Goal: Task Accomplishment & Management: Complete application form

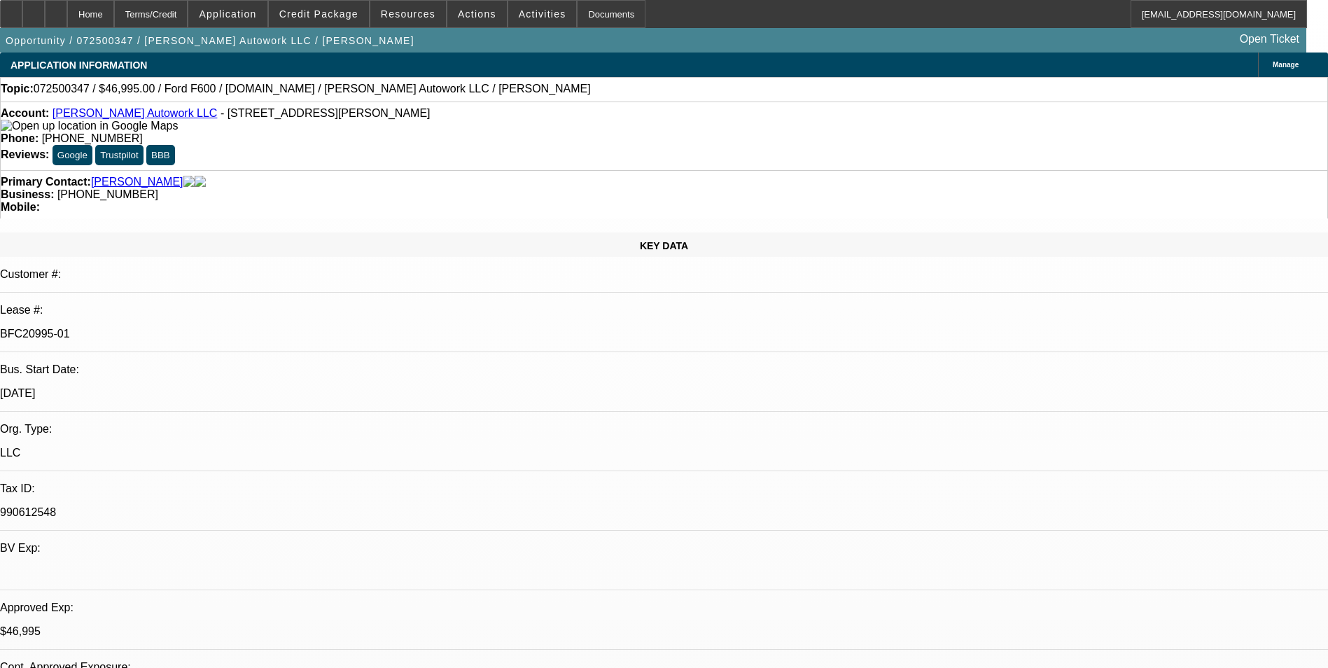
select select "0"
select select "2"
select select "0"
select select "2"
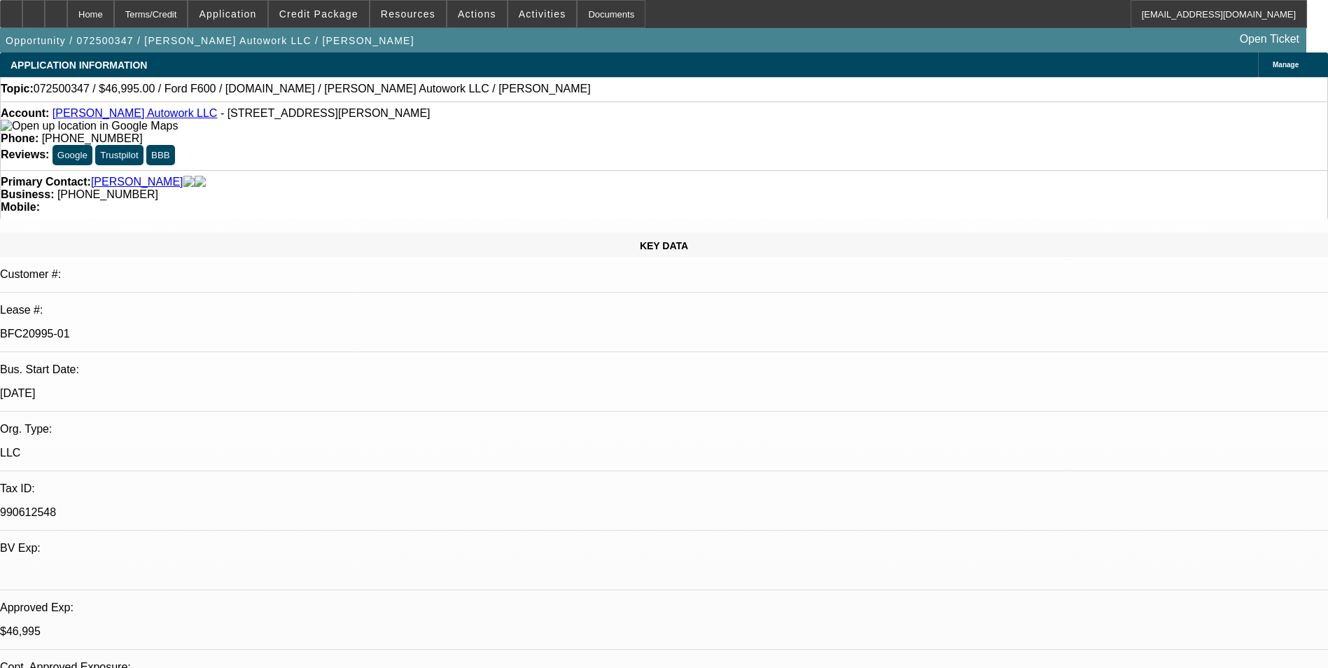
select select "0.1"
select select "0"
select select "2"
select select "0"
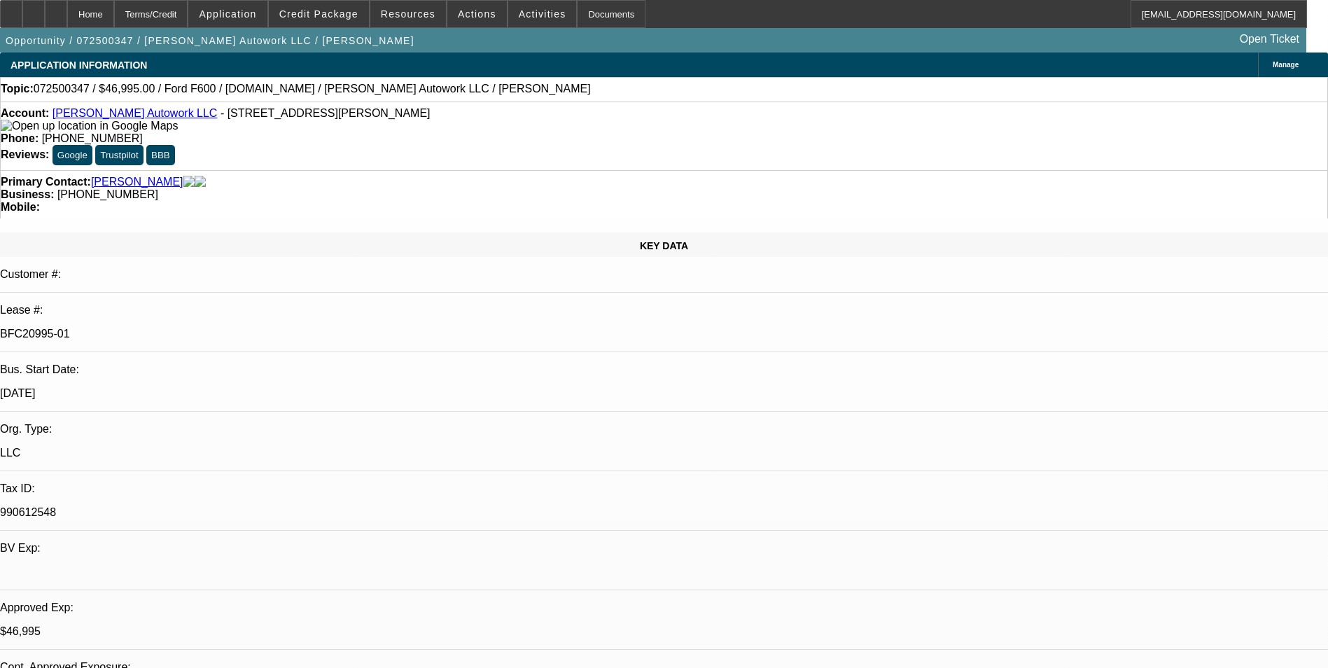
select select "2"
select select "0.1"
select select "1"
select select "2"
select select "6"
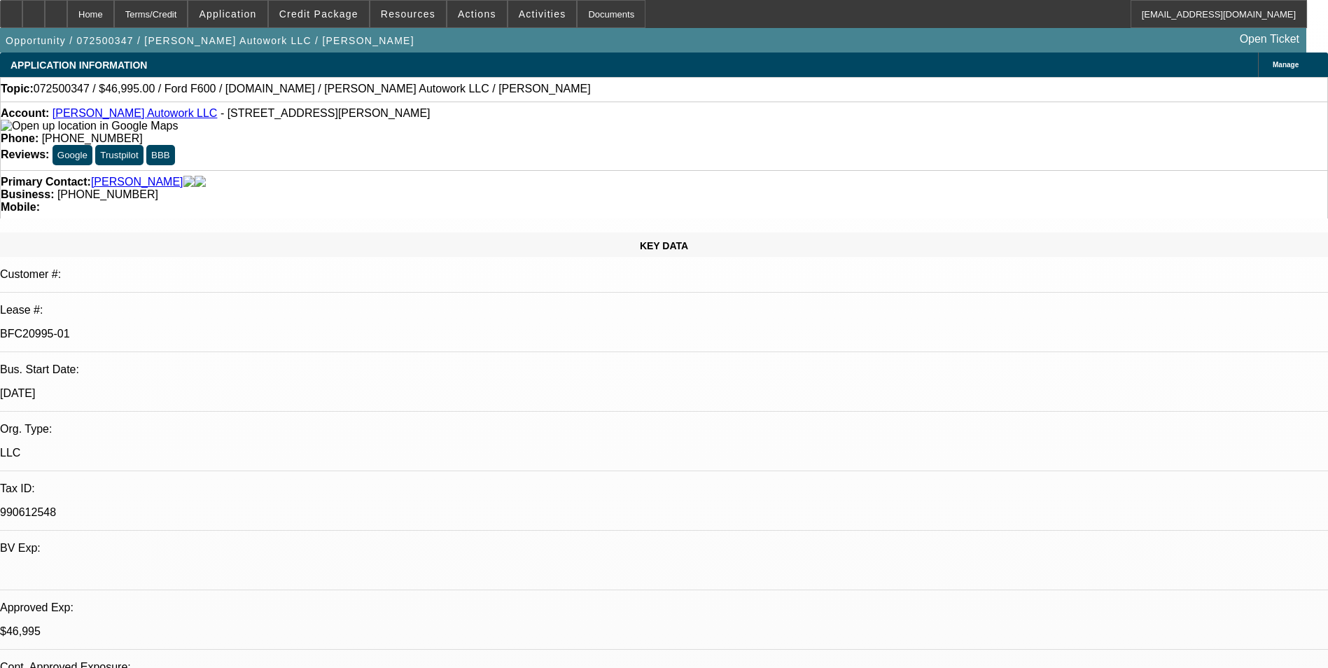
select select "1"
select select "2"
select select "4"
select select "1"
select select "2"
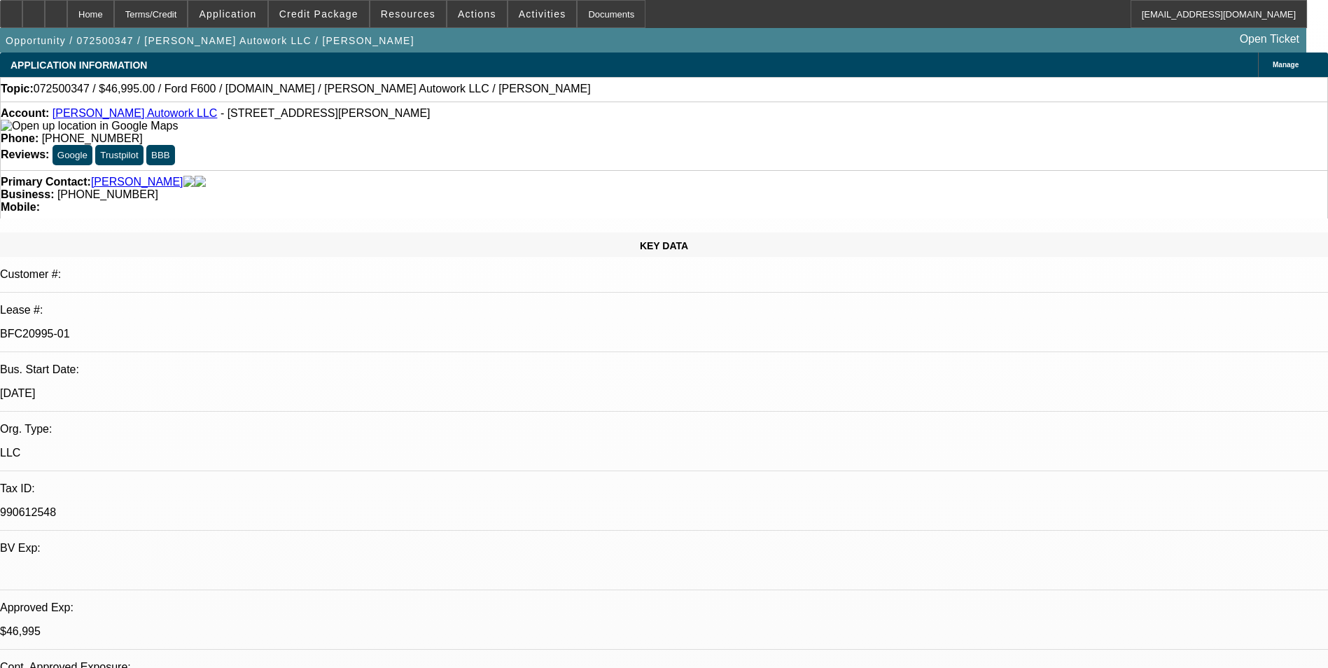
select select "6"
select select "1"
select select "2"
select select "4"
click at [11, 9] on icon at bounding box center [11, 9] width 0 height 0
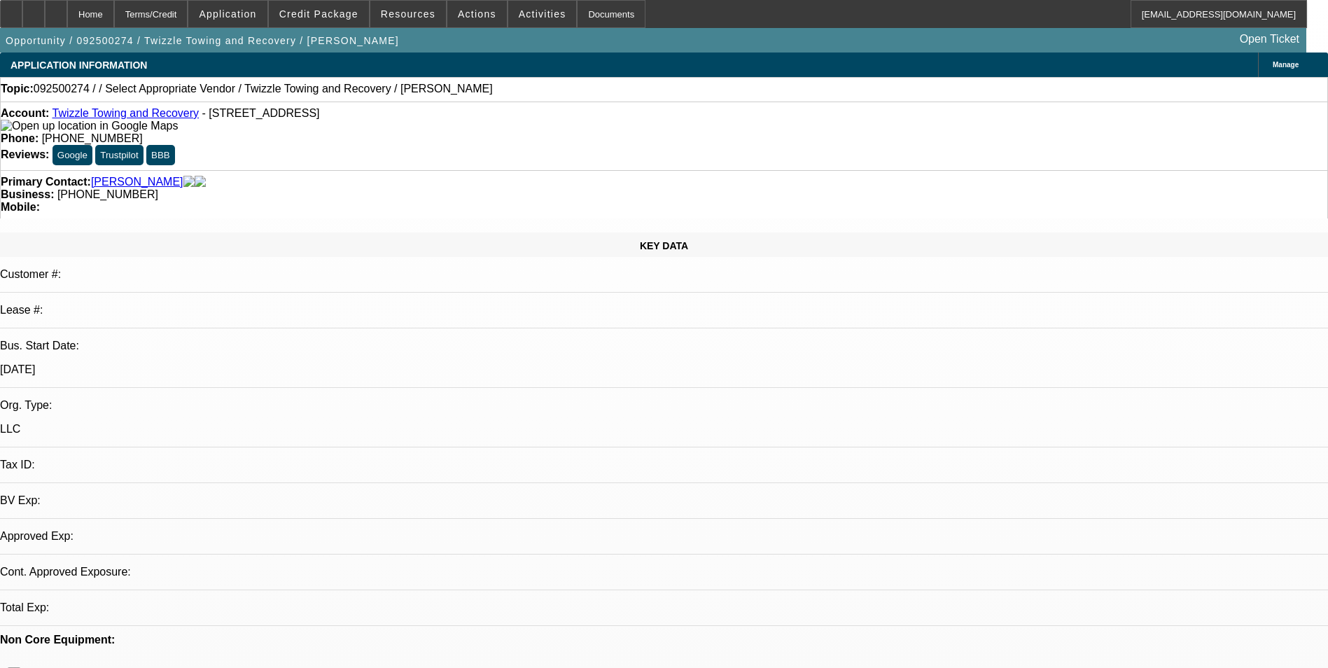
select select "0"
select select "2"
select select "0.1"
select select "1"
select select "2"
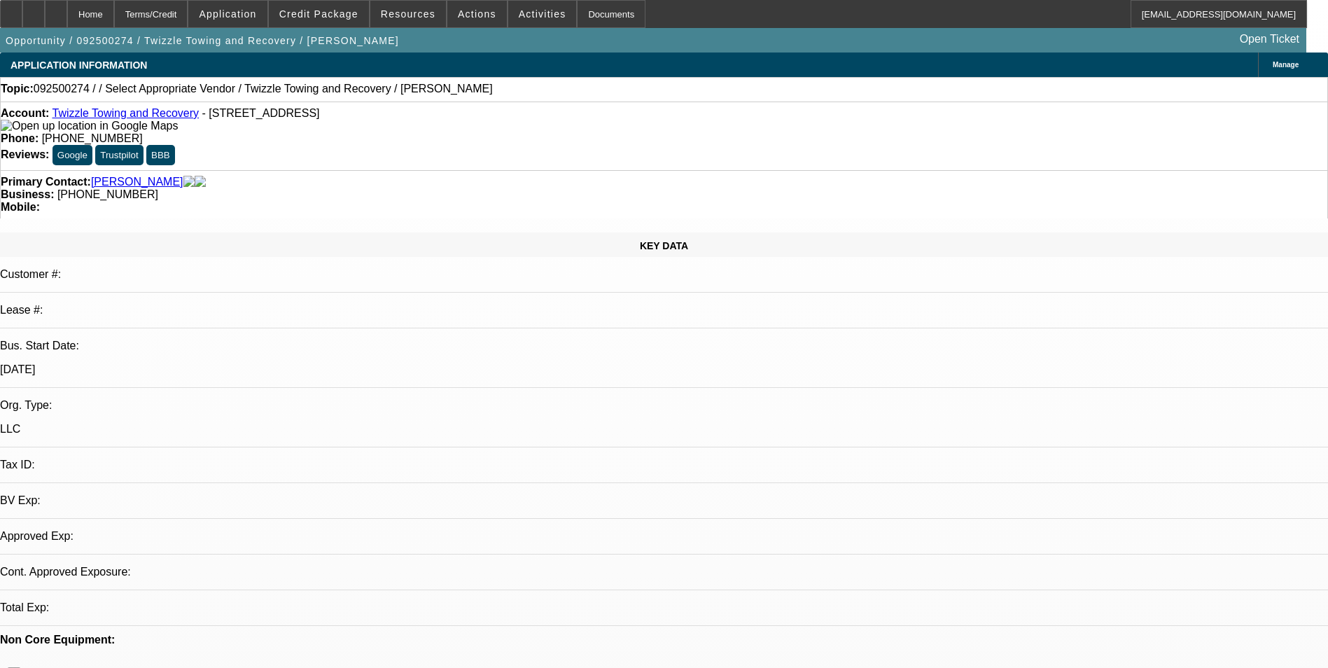
select select "4"
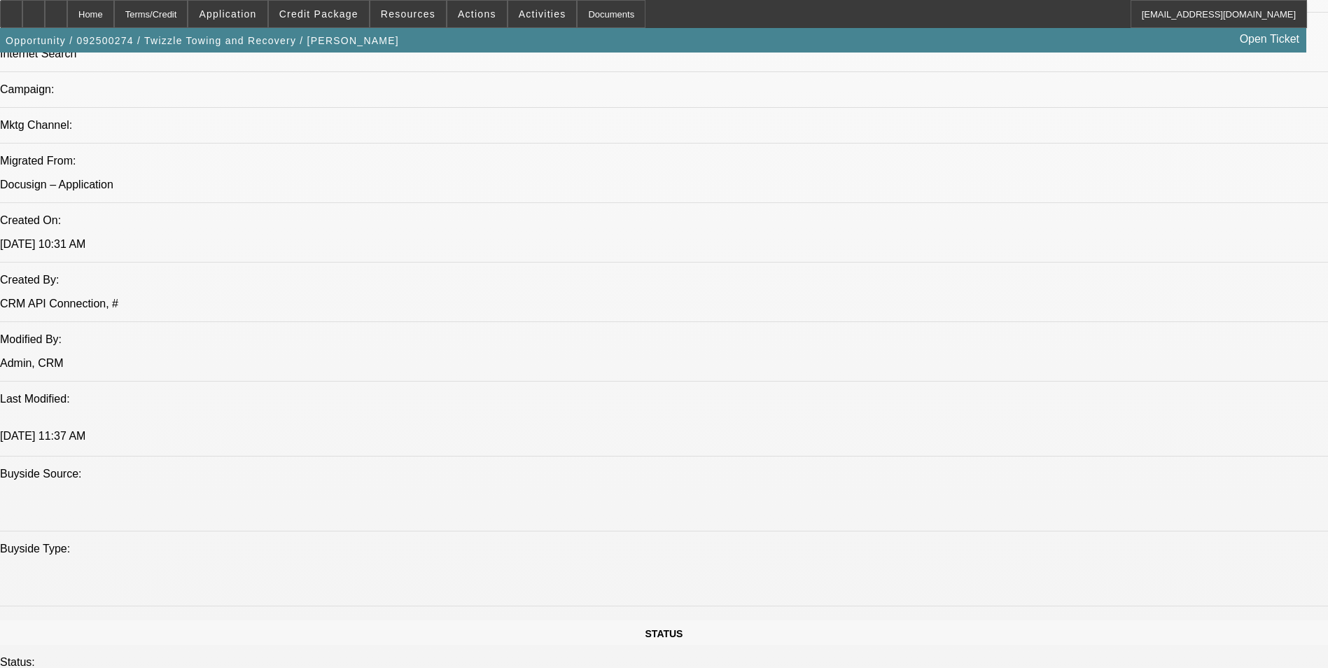
scroll to position [420, 0]
